Goal: Task Accomplishment & Management: Complete application form

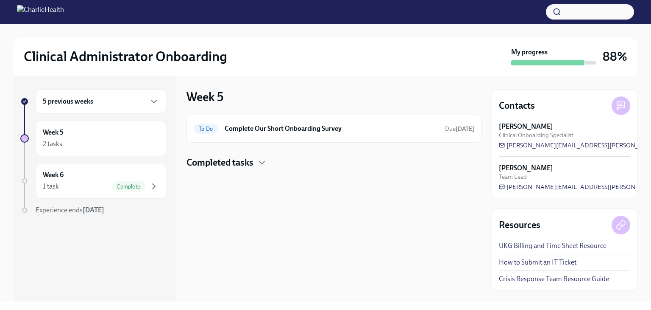
click at [75, 102] on h6 "5 previous weeks" at bounding box center [68, 101] width 50 height 9
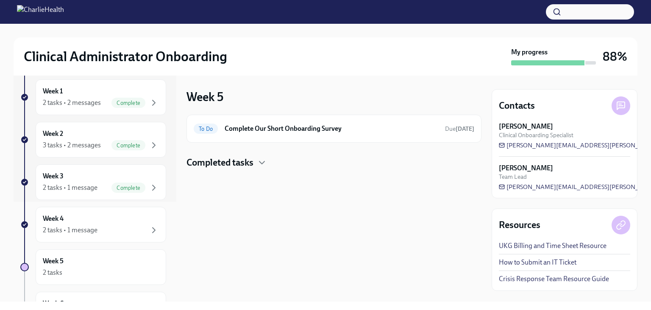
scroll to position [100, 0]
click at [101, 215] on div "Week 4 2 tasks • 1 message" at bounding box center [101, 224] width 116 height 21
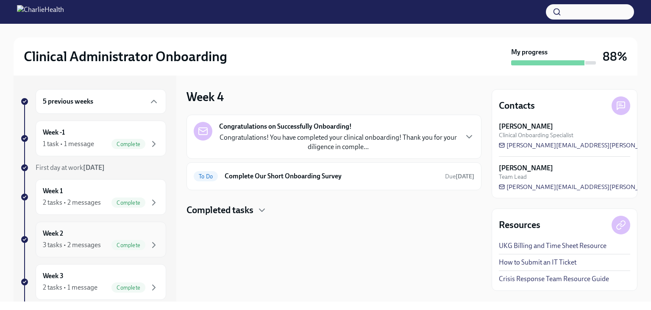
click at [95, 235] on div "Week 2 3 tasks • 2 messages Complete" at bounding box center [101, 239] width 116 height 21
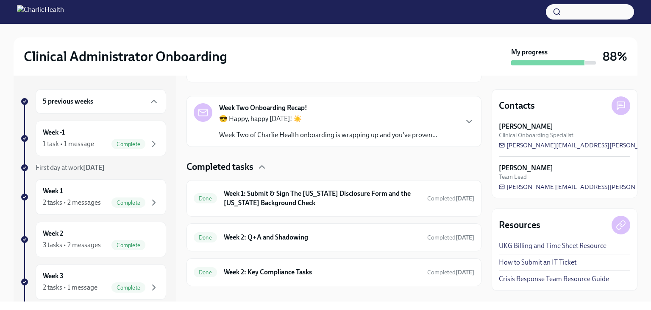
scroll to position [195, 0]
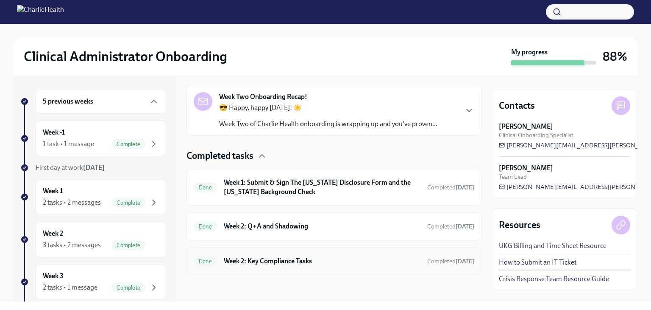
click at [343, 257] on h6 "Week 2: Key Compliance Tasks" at bounding box center [322, 260] width 197 height 9
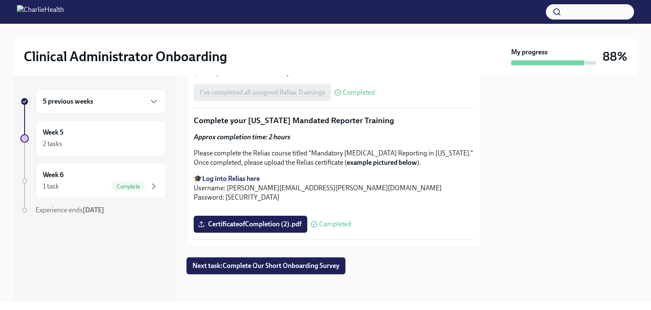
scroll to position [1047, 0]
click at [90, 184] on div "1 task Complete" at bounding box center [101, 186] width 116 height 10
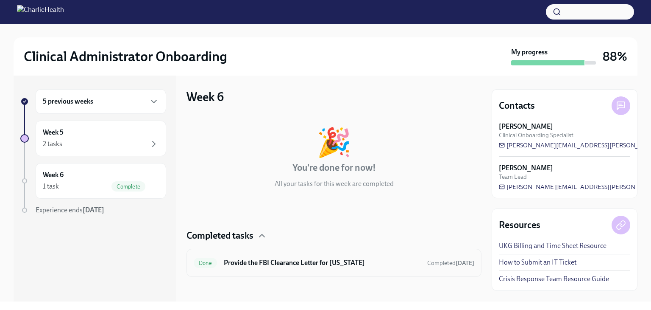
click at [338, 268] on div "Done Provide the FBI Clearance Letter for [US_STATE] Completed [DATE]" at bounding box center [334, 263] width 281 height 14
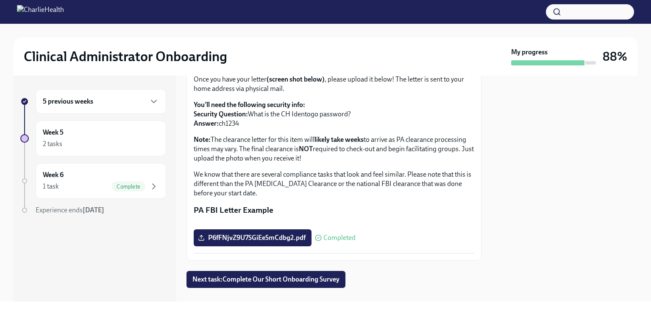
scroll to position [84, 0]
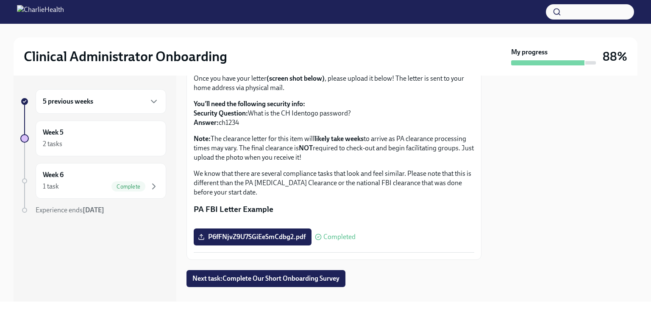
drag, startPoint x: 245, startPoint y: 125, endPoint x: 223, endPoint y: 121, distance: 22.4
click at [223, 121] on p "You'll need the following security info: Security Question: What is the CH Iden…" at bounding box center [334, 113] width 281 height 28
drag, startPoint x: 221, startPoint y: 120, endPoint x: 237, endPoint y: 125, distance: 16.8
click at [237, 125] on p "You'll need the following security info: Security Question: What is the CH Iden…" at bounding box center [334, 113] width 281 height 28
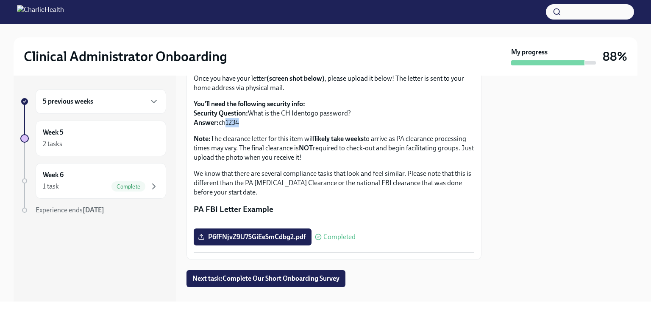
click at [237, 125] on p "You'll need the following security info: Security Question: What is the CH Iden…" at bounding box center [334, 113] width 281 height 28
drag, startPoint x: 243, startPoint y: 123, endPoint x: 220, endPoint y: 123, distance: 22.1
click at [220, 123] on p "You'll need the following security info: Security Question: What is the CH Iden…" at bounding box center [334, 113] width 281 height 28
copy p "ch1234"
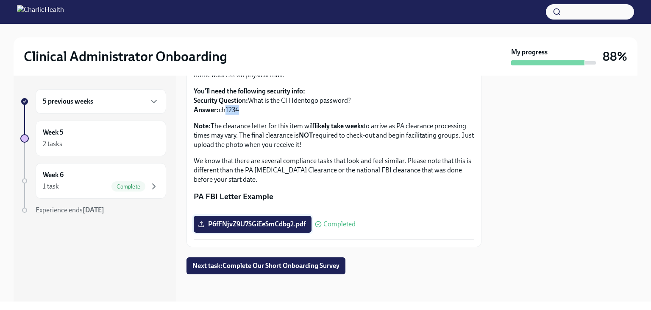
click at [296, 228] on span "P6fFNjvZ9U7SGiEeSmCdbg2.pdf" at bounding box center [253, 224] width 106 height 8
click at [0, 0] on input "P6fFNjvZ9U7SGiEeSmCdbg2.pdf" at bounding box center [0, 0] width 0 height 0
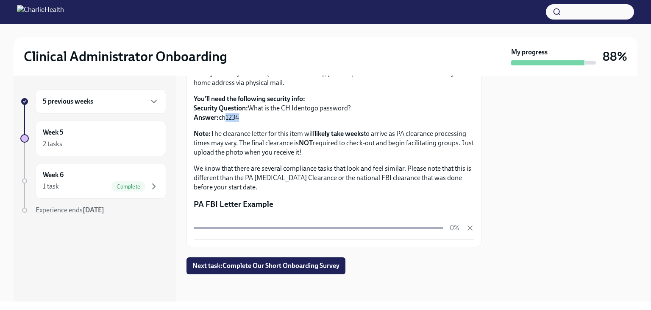
drag, startPoint x: 296, startPoint y: 228, endPoint x: 427, endPoint y: 300, distance: 149.9
click at [427, 300] on div "Provide the FBI Clearance Letter for [US_STATE] Done Due [DATE] Instructions fo…" at bounding box center [334, 188] width 295 height 226
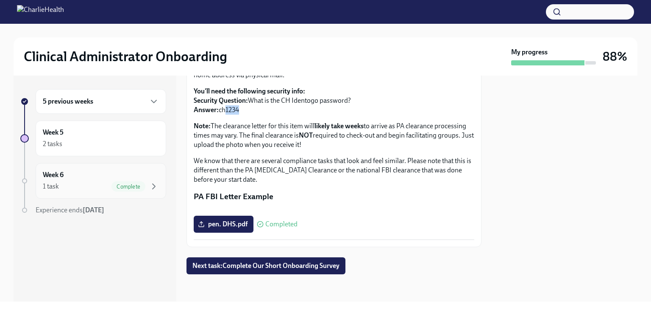
click at [109, 186] on div "1 task Complete" at bounding box center [101, 186] width 116 height 10
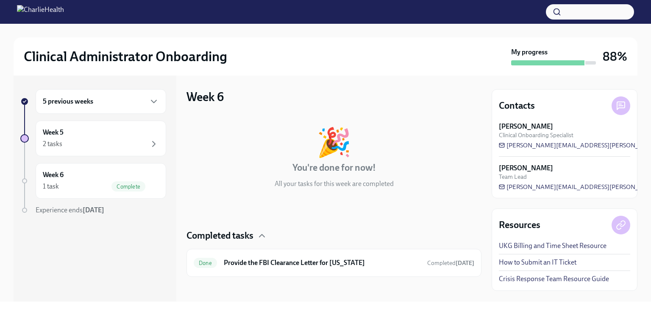
scroll to position [2, 0]
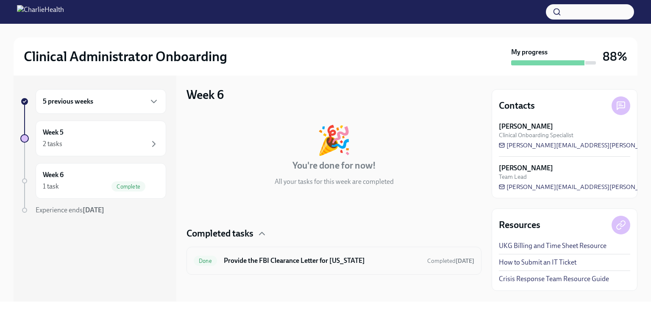
click at [252, 262] on h6 "Provide the FBI Clearance Letter for [US_STATE]" at bounding box center [322, 260] width 197 height 9
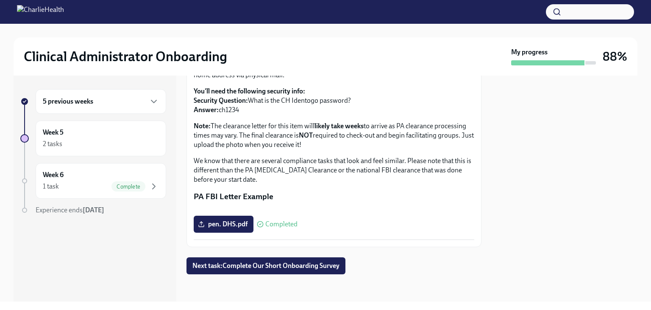
scroll to position [188, 0]
click at [83, 135] on div "Week 5 2 tasks" at bounding box center [101, 138] width 116 height 21
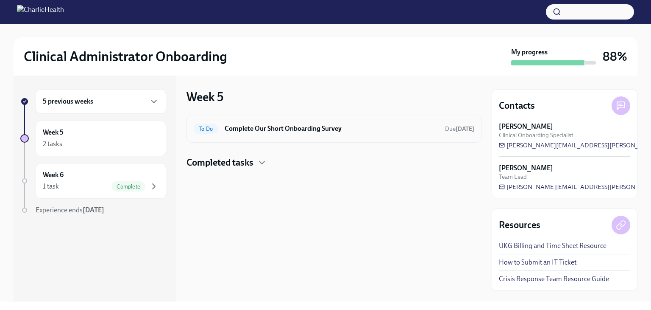
click at [285, 138] on div "To Do Complete Our Short Onboarding Survey Due [DATE]" at bounding box center [334, 128] width 295 height 28
click at [224, 167] on h4 "Completed tasks" at bounding box center [220, 162] width 67 height 13
click at [287, 128] on h6 "Complete Our Short Onboarding Survey" at bounding box center [332, 128] width 214 height 9
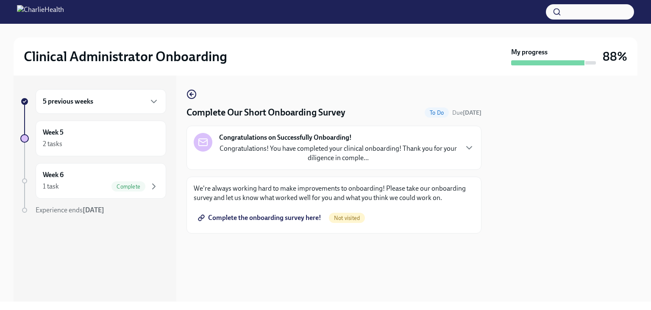
click at [293, 214] on span "Complete the onboarding survey here!" at bounding box center [261, 217] width 122 height 8
